Goal: Task Accomplishment & Management: Use online tool/utility

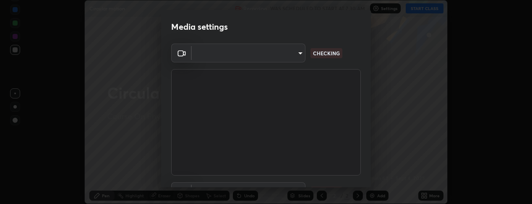
scroll to position [204, 532]
type input "b5ed76bf6ffec8510c1d67ae41352f00f6afc36978bae23b45774c159f9dd4cf"
type input "default"
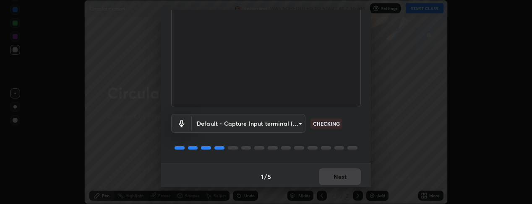
scroll to position [71, 0]
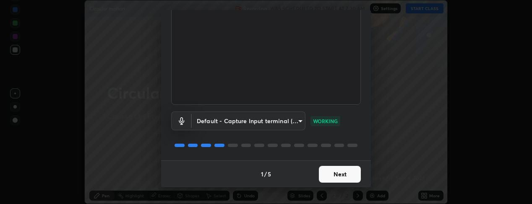
click at [332, 173] on button "Next" at bounding box center [340, 174] width 42 height 17
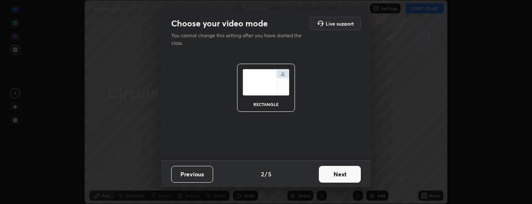
scroll to position [0, 0]
click at [337, 174] on button "Next" at bounding box center [340, 174] width 42 height 17
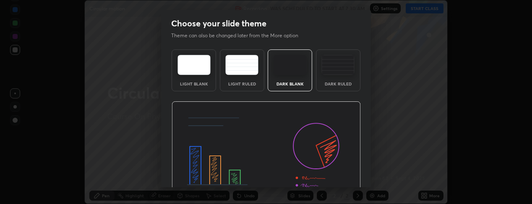
click at [338, 177] on img at bounding box center [266, 155] width 189 height 107
click at [342, 178] on img at bounding box center [266, 155] width 189 height 107
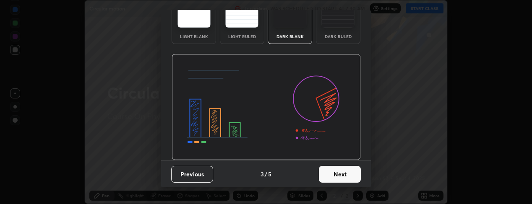
click at [331, 175] on button "Next" at bounding box center [340, 174] width 42 height 17
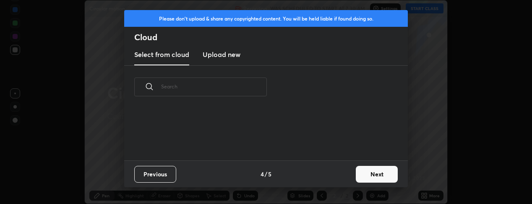
click at [341, 175] on div "Previous 4 / 5 Next" at bounding box center [266, 174] width 284 height 27
click at [366, 171] on button "Next" at bounding box center [377, 174] width 42 height 17
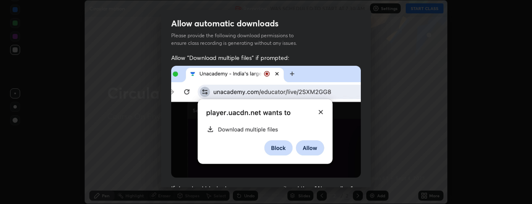
click at [179, 124] on img at bounding box center [266, 122] width 190 height 112
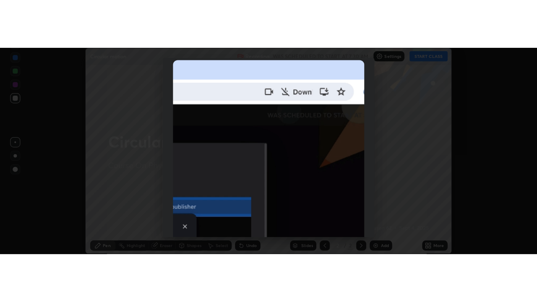
scroll to position [242, 0]
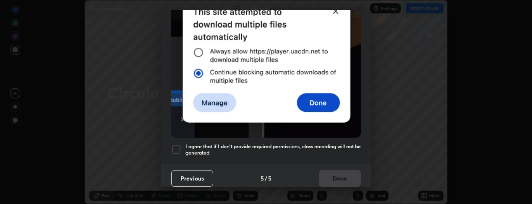
click at [176, 145] on div at bounding box center [176, 150] width 10 height 10
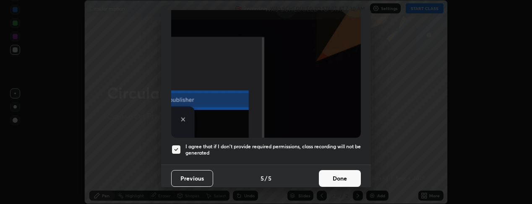
click at [342, 177] on button "Done" at bounding box center [340, 178] width 42 height 17
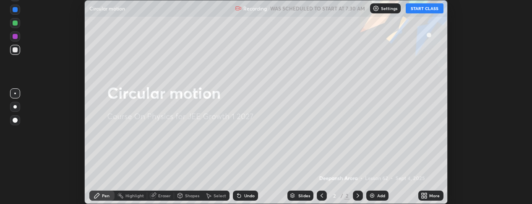
click at [428, 12] on button "START CLASS" at bounding box center [425, 8] width 38 height 10
click at [431, 200] on div "More" at bounding box center [430, 196] width 25 height 10
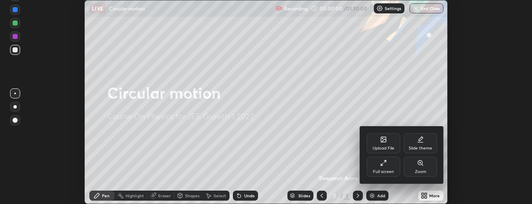
click at [390, 172] on div "Full screen" at bounding box center [383, 172] width 21 height 4
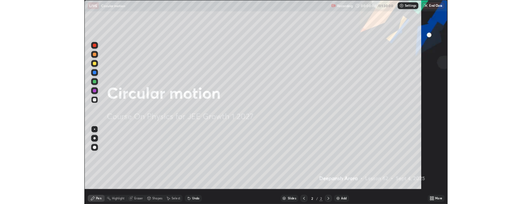
scroll to position [302, 537]
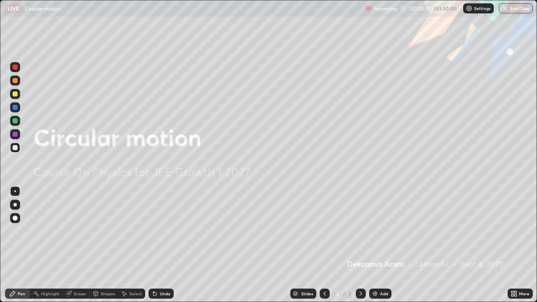
click at [16, 121] on div at bounding box center [15, 120] width 5 height 5
click at [167, 204] on div "Undo" at bounding box center [161, 294] width 25 height 10
click at [379, 204] on div "Add" at bounding box center [380, 294] width 22 height 10
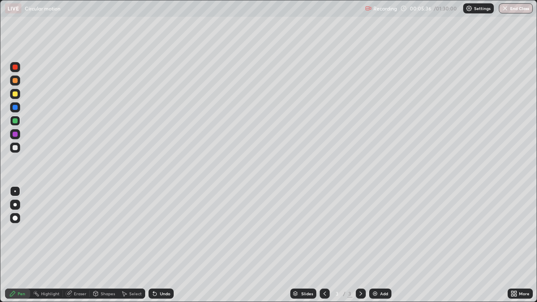
click at [106, 204] on div "Shapes" at bounding box center [108, 294] width 14 height 4
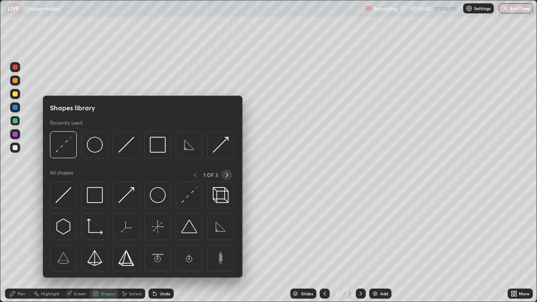
click at [227, 176] on icon at bounding box center [227, 175] width 7 height 7
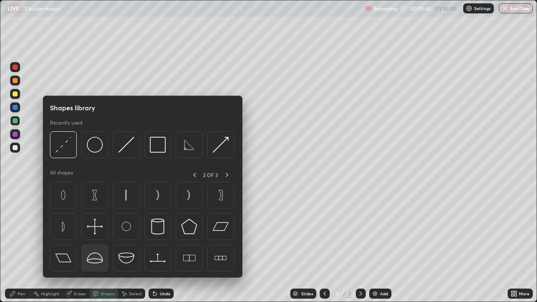
click at [98, 204] on img at bounding box center [95, 258] width 16 height 16
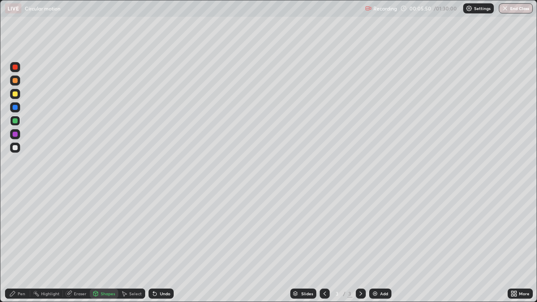
click at [24, 204] on div "Pen" at bounding box center [17, 294] width 25 height 10
click at [16, 149] on div at bounding box center [15, 147] width 5 height 5
click at [47, 204] on div "Highlight" at bounding box center [50, 294] width 18 height 4
click at [16, 204] on icon at bounding box center [15, 265] width 4 height 4
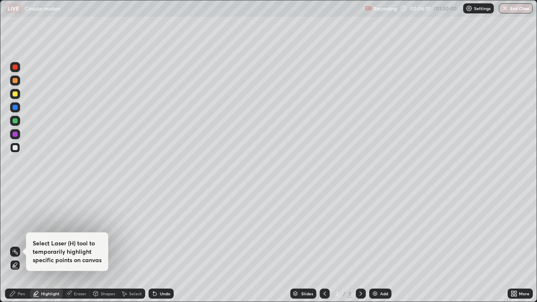
click at [21, 204] on div "Pen" at bounding box center [22, 294] width 8 height 4
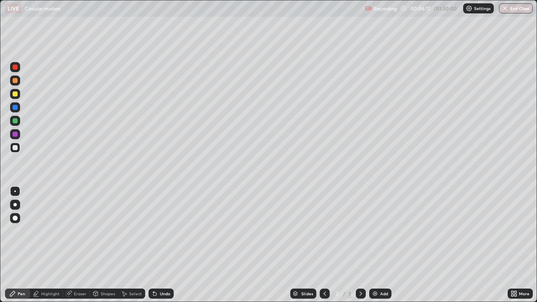
click at [16, 107] on div at bounding box center [15, 107] width 5 height 5
click at [50, 204] on div "Highlight" at bounding box center [50, 294] width 18 height 4
click at [18, 204] on div "Pen" at bounding box center [22, 294] width 8 height 4
click at [16, 121] on div at bounding box center [15, 120] width 5 height 5
click at [16, 96] on div at bounding box center [15, 93] width 5 height 5
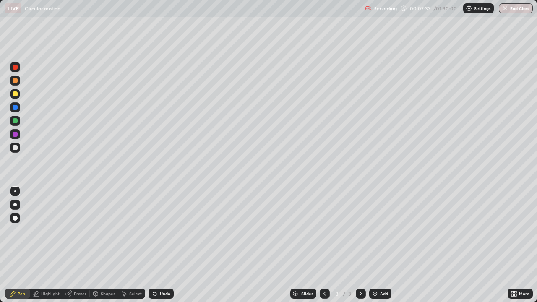
click at [169, 204] on div "Undo" at bounding box center [161, 294] width 25 height 10
click at [164, 204] on div "Undo" at bounding box center [161, 294] width 25 height 10
click at [165, 204] on div "Undo" at bounding box center [161, 294] width 25 height 10
click at [164, 204] on div "Undo" at bounding box center [161, 294] width 25 height 10
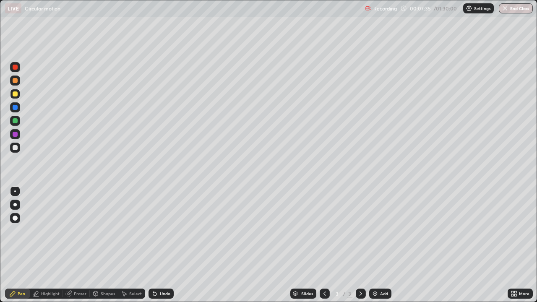
click at [166, 204] on div "Undo" at bounding box center [161, 294] width 25 height 10
click at [165, 204] on div "Undo" at bounding box center [165, 294] width 10 height 4
click at [165, 204] on div "Undo" at bounding box center [161, 294] width 25 height 10
click at [166, 204] on div "Undo" at bounding box center [161, 294] width 25 height 10
click at [167, 204] on div "Undo" at bounding box center [161, 294] width 25 height 10
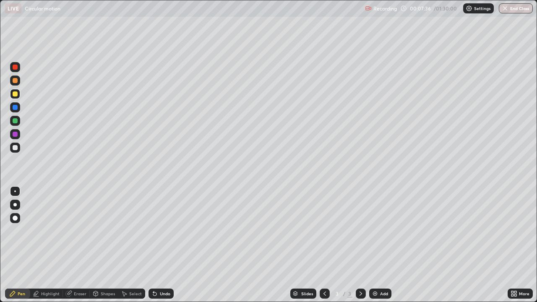
click at [167, 204] on div "Undo" at bounding box center [161, 294] width 25 height 10
click at [18, 107] on div at bounding box center [15, 107] width 10 height 10
click at [16, 119] on div at bounding box center [15, 120] width 5 height 5
click at [16, 81] on div at bounding box center [15, 80] width 5 height 5
click at [16, 121] on div at bounding box center [15, 120] width 5 height 5
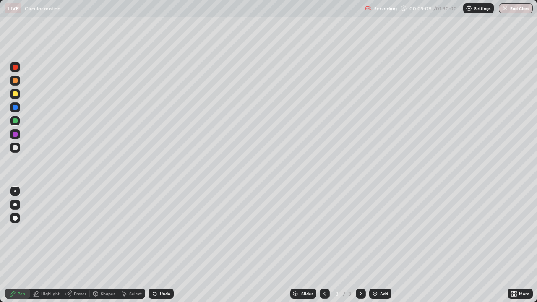
click at [16, 81] on div at bounding box center [15, 80] width 5 height 5
click at [17, 123] on div at bounding box center [15, 120] width 5 height 5
click at [16, 94] on div at bounding box center [15, 93] width 5 height 5
click at [20, 109] on div at bounding box center [15, 107] width 10 height 10
click at [16, 81] on div at bounding box center [15, 80] width 5 height 5
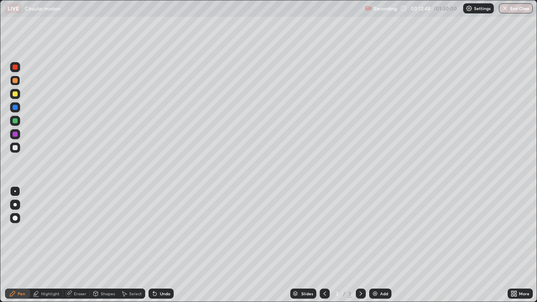
click at [390, 204] on div "Add" at bounding box center [380, 294] width 22 height 10
click at [324, 204] on icon at bounding box center [324, 293] width 7 height 7
click at [360, 204] on icon at bounding box center [361, 294] width 3 height 4
click at [324, 204] on icon at bounding box center [324, 293] width 7 height 7
click at [353, 204] on div "3 / 4" at bounding box center [343, 293] width 46 height 17
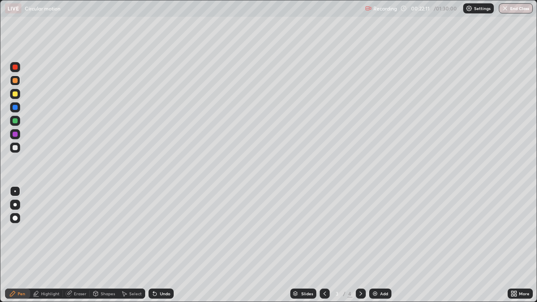
click at [357, 204] on icon at bounding box center [360, 293] width 7 height 7
click at [378, 204] on div "Slides 4 / 4 Add" at bounding box center [341, 293] width 334 height 17
click at [19, 146] on div at bounding box center [15, 148] width 10 height 10
click at [376, 204] on img at bounding box center [375, 293] width 7 height 7
click at [18, 94] on div at bounding box center [15, 94] width 10 height 10
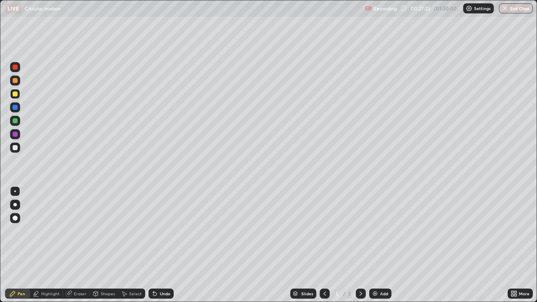
click at [79, 204] on div "Eraser" at bounding box center [80, 294] width 13 height 4
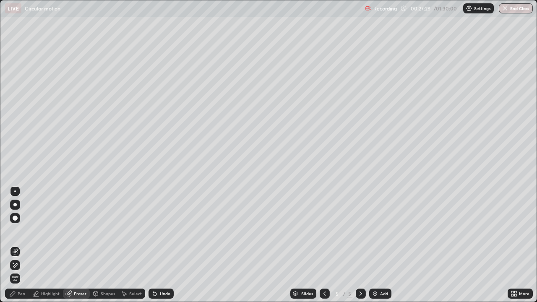
click at [19, 204] on div "Pen" at bounding box center [22, 294] width 8 height 4
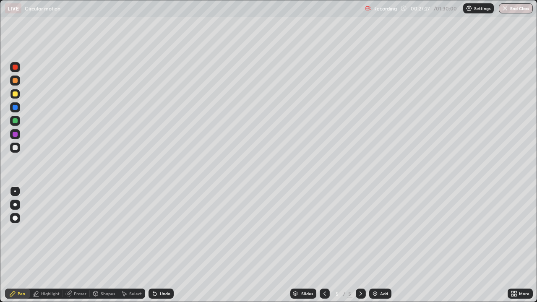
click at [16, 81] on div at bounding box center [15, 80] width 5 height 5
click at [167, 204] on div "Undo" at bounding box center [165, 294] width 10 height 4
click at [170, 204] on div "Undo" at bounding box center [161, 294] width 25 height 10
click at [177, 204] on div "Slides 5 / 5 Add" at bounding box center [341, 293] width 334 height 17
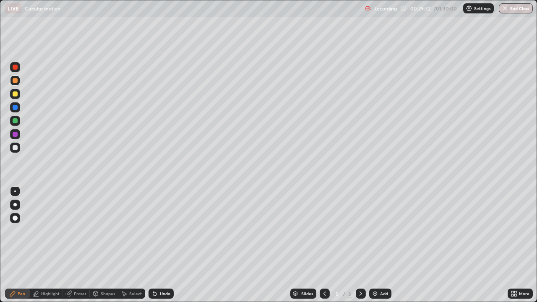
click at [182, 204] on div "Slides 5 / 5 Add" at bounding box center [341, 293] width 334 height 17
click at [165, 204] on div "Undo" at bounding box center [165, 294] width 10 height 4
click at [154, 204] on icon at bounding box center [154, 293] width 3 height 3
click at [157, 204] on div "Undo" at bounding box center [161, 294] width 25 height 10
click at [155, 204] on div "Undo" at bounding box center [161, 294] width 25 height 10
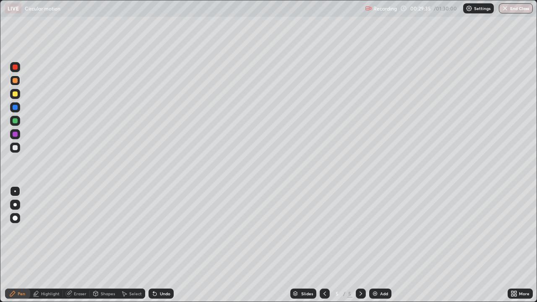
click at [157, 204] on div "Undo" at bounding box center [161, 294] width 25 height 10
click at [160, 204] on div "Undo" at bounding box center [165, 294] width 10 height 4
click at [163, 204] on div "Undo" at bounding box center [165, 294] width 10 height 4
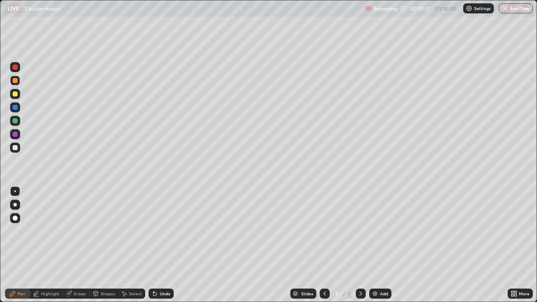
click at [160, 204] on div "Undo" at bounding box center [165, 294] width 10 height 4
click at [157, 204] on div "Undo" at bounding box center [161, 294] width 25 height 10
click at [158, 204] on div "Undo" at bounding box center [161, 294] width 25 height 10
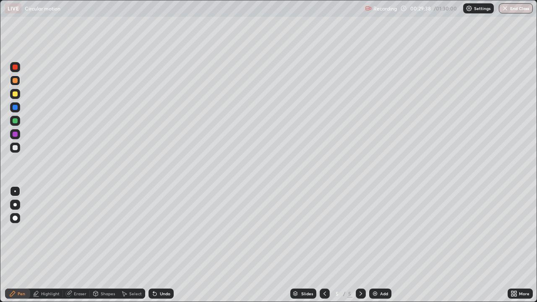
click at [158, 204] on div "Undo" at bounding box center [161, 294] width 25 height 10
click at [159, 204] on div "Undo" at bounding box center [161, 294] width 25 height 10
click at [164, 204] on div "Undo" at bounding box center [165, 294] width 10 height 4
click at [168, 204] on div "Undo" at bounding box center [165, 294] width 10 height 4
click at [382, 204] on div "Add" at bounding box center [384, 294] width 8 height 4
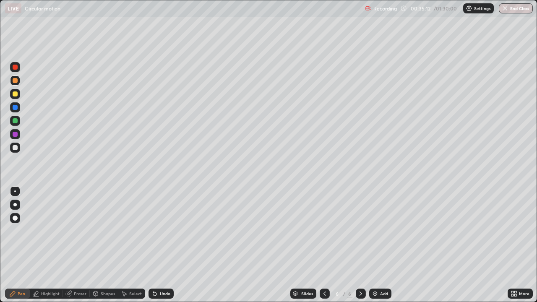
click at [16, 148] on div at bounding box center [15, 147] width 5 height 5
click at [17, 94] on div at bounding box center [15, 93] width 5 height 5
click at [515, 204] on icon at bounding box center [515, 295] width 2 height 2
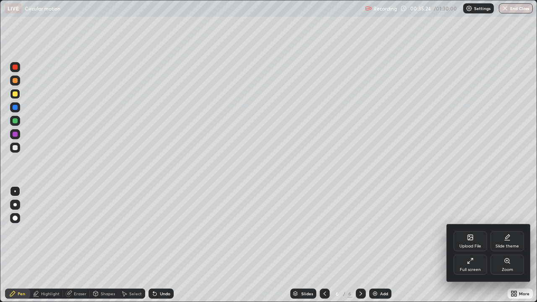
click at [472, 204] on div "Full screen" at bounding box center [471, 265] width 34 height 20
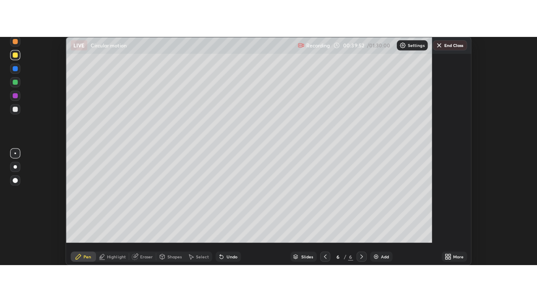
scroll to position [226, 532]
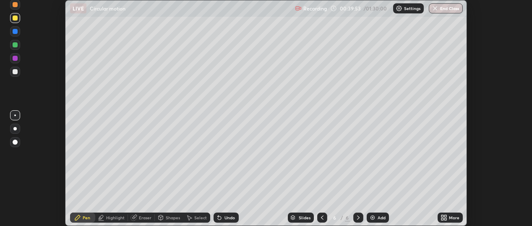
click at [451, 204] on div "More" at bounding box center [454, 218] width 10 height 4
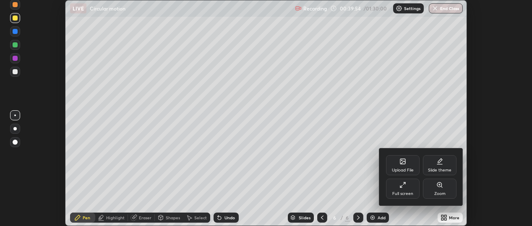
click at [407, 190] on div "Full screen" at bounding box center [403, 189] width 34 height 20
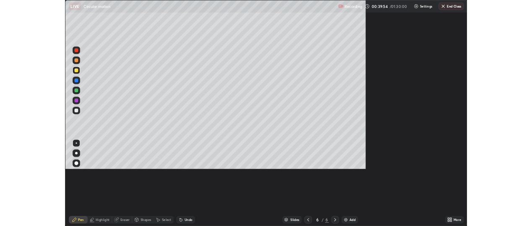
scroll to position [302, 537]
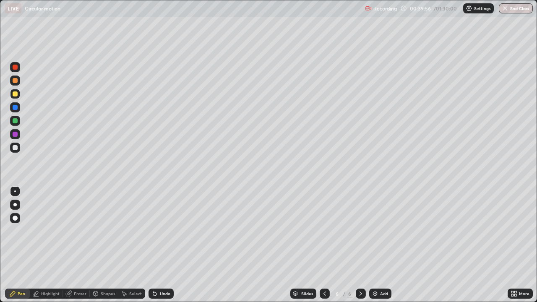
click at [19, 80] on div at bounding box center [15, 81] width 10 height 10
click at [162, 204] on div "Undo" at bounding box center [165, 294] width 10 height 4
click at [168, 204] on div "Undo" at bounding box center [161, 294] width 25 height 10
click at [170, 204] on div "Undo" at bounding box center [161, 294] width 25 height 10
click at [168, 204] on div "Undo" at bounding box center [161, 294] width 25 height 10
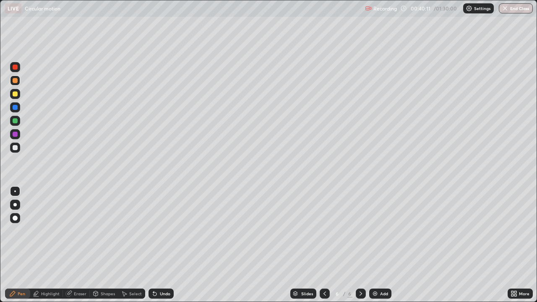
click at [167, 204] on div "Undo" at bounding box center [161, 294] width 25 height 10
click at [104, 204] on div "Shapes" at bounding box center [108, 294] width 14 height 4
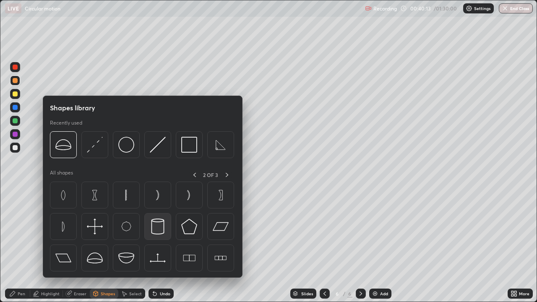
click at [157, 204] on img at bounding box center [158, 227] width 16 height 16
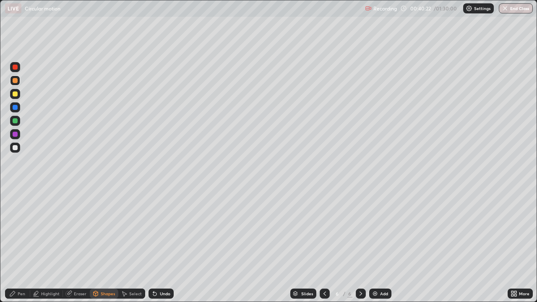
click at [18, 204] on div "Pen" at bounding box center [22, 294] width 8 height 4
click at [16, 148] on div at bounding box center [15, 147] width 5 height 5
click at [164, 204] on div "Undo" at bounding box center [165, 294] width 10 height 4
click at [15, 80] on div at bounding box center [15, 80] width 5 height 5
click at [18, 94] on div at bounding box center [15, 94] width 10 height 10
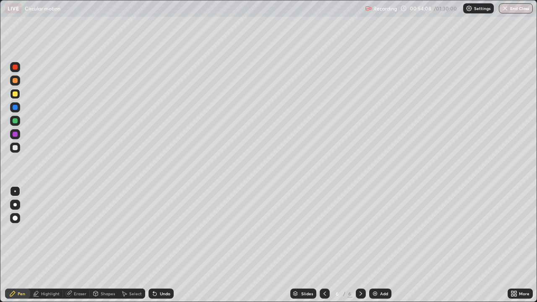
click at [515, 204] on icon at bounding box center [515, 295] width 2 height 2
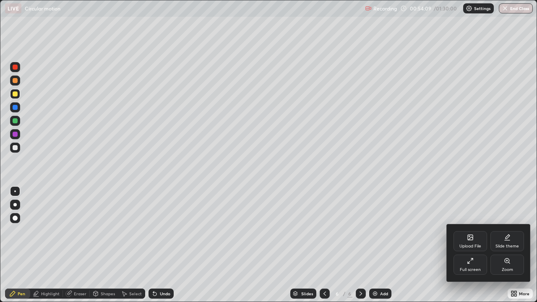
click at [472, 204] on div "Full screen" at bounding box center [470, 270] width 21 height 4
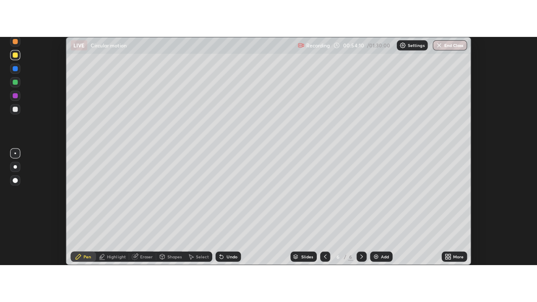
scroll to position [41734, 41428]
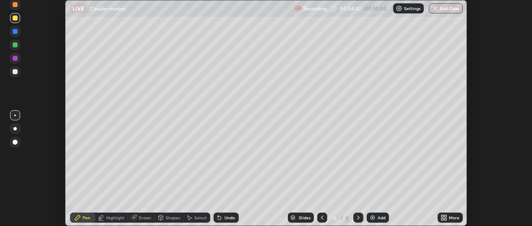
click at [451, 204] on div "More" at bounding box center [450, 218] width 25 height 10
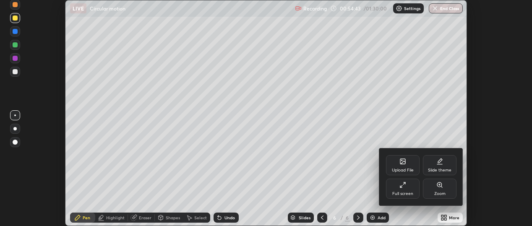
click at [404, 190] on div "Full screen" at bounding box center [403, 189] width 34 height 20
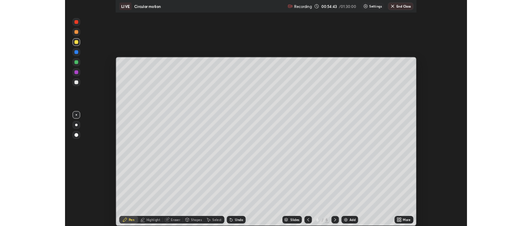
scroll to position [302, 537]
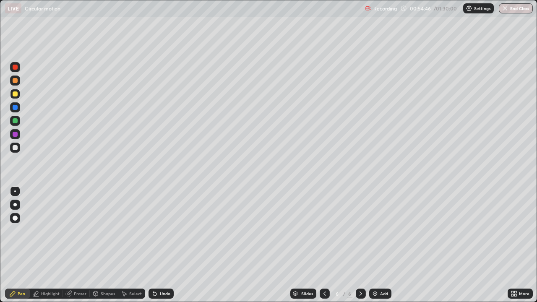
click at [20, 123] on div at bounding box center [15, 121] width 10 height 10
click at [19, 107] on div at bounding box center [15, 107] width 10 height 10
click at [385, 204] on div "Add" at bounding box center [384, 294] width 8 height 4
click at [17, 147] on div at bounding box center [15, 147] width 5 height 5
click at [167, 204] on div "Undo" at bounding box center [161, 294] width 25 height 10
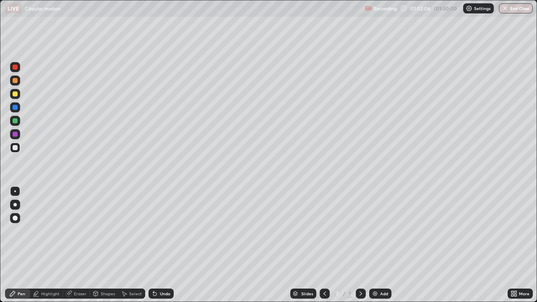
click at [16, 94] on div at bounding box center [15, 93] width 5 height 5
click at [388, 204] on div "Add" at bounding box center [380, 294] width 22 height 10
click at [16, 149] on div at bounding box center [15, 147] width 5 height 5
click at [16, 94] on div at bounding box center [15, 93] width 5 height 5
click at [517, 204] on div "More" at bounding box center [520, 294] width 25 height 10
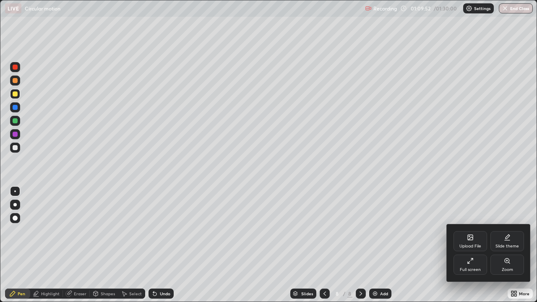
click at [465, 204] on div "Full screen" at bounding box center [471, 265] width 34 height 20
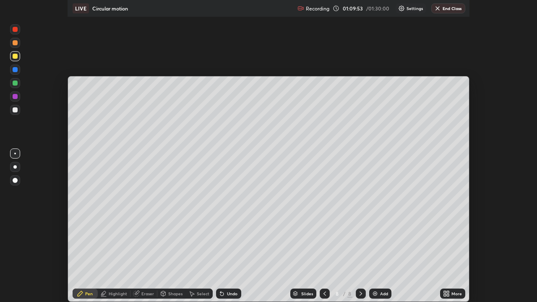
scroll to position [41734, 41428]
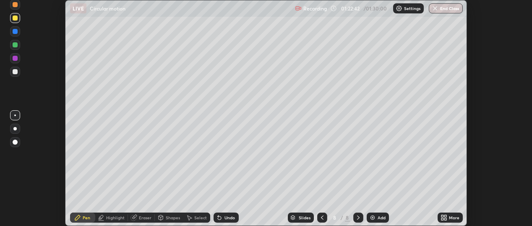
click at [446, 204] on icon at bounding box center [445, 219] width 2 height 2
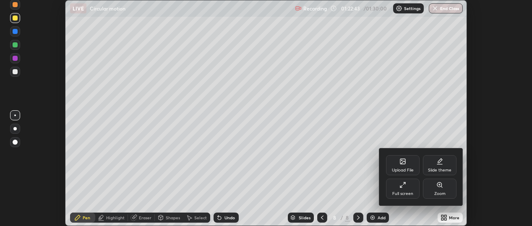
click at [405, 192] on div "Full screen" at bounding box center [402, 194] width 21 height 4
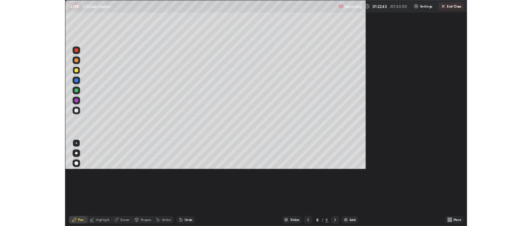
scroll to position [302, 537]
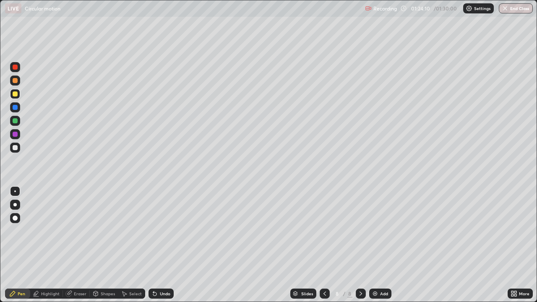
click at [520, 204] on div "More" at bounding box center [520, 294] width 25 height 10
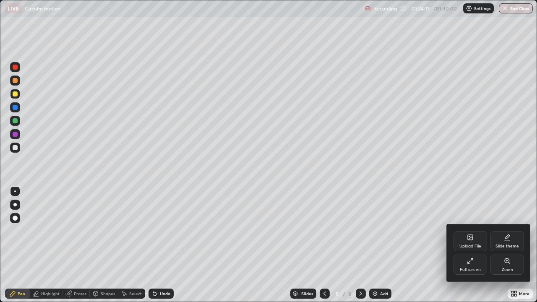
click at [478, 204] on div "Full screen" at bounding box center [471, 265] width 34 height 20
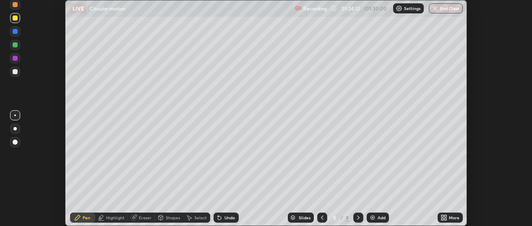
scroll to position [41734, 41428]
click at [448, 10] on button "End Class" at bounding box center [446, 8] width 33 height 10
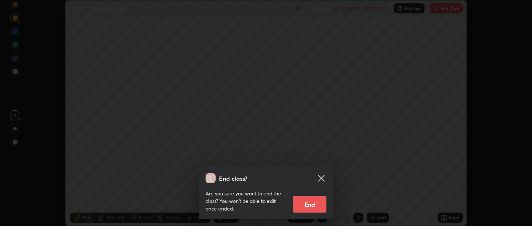
click at [310, 204] on button "End" at bounding box center [310, 204] width 34 height 17
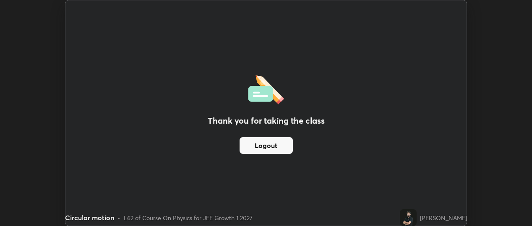
click at [286, 143] on button "Logout" at bounding box center [266, 145] width 53 height 17
